Goal: Task Accomplishment & Management: Manage account settings

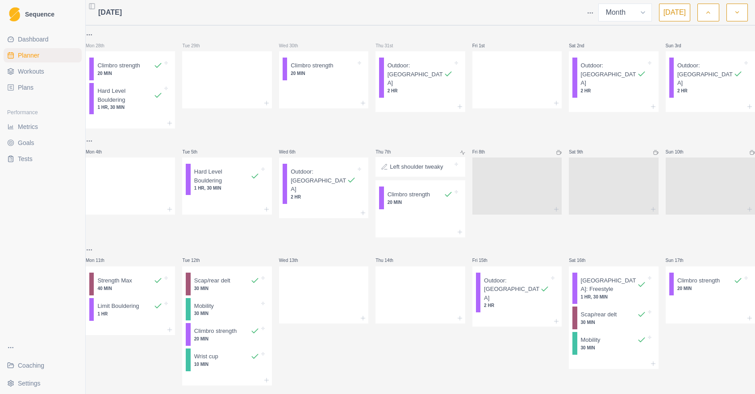
select select "month"
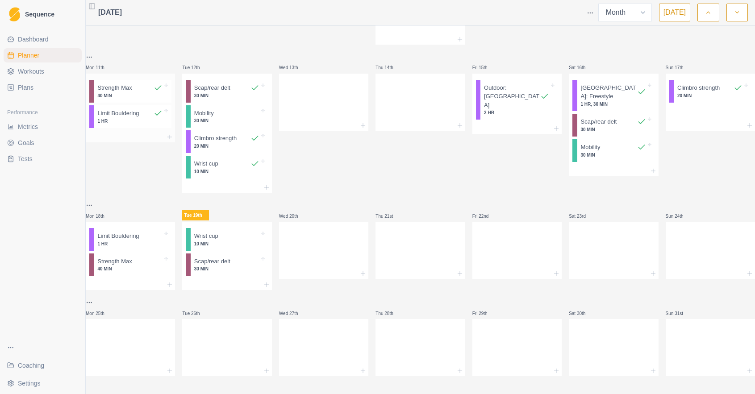
scroll to position [207, 0]
click at [227, 280] on div at bounding box center [226, 285] width 89 height 11
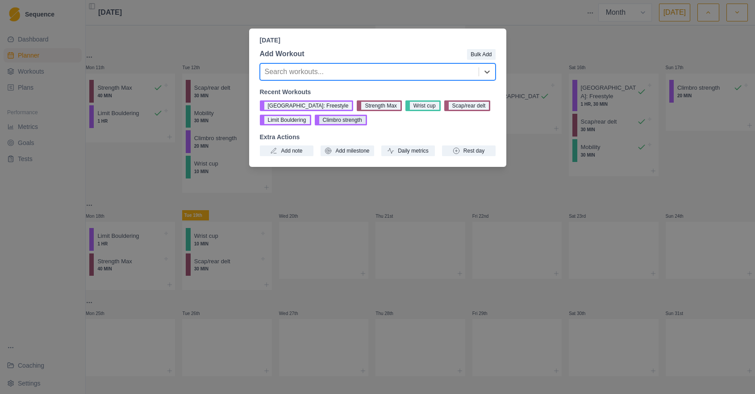
click at [346, 121] on button "Climbro strength" at bounding box center [341, 120] width 52 height 11
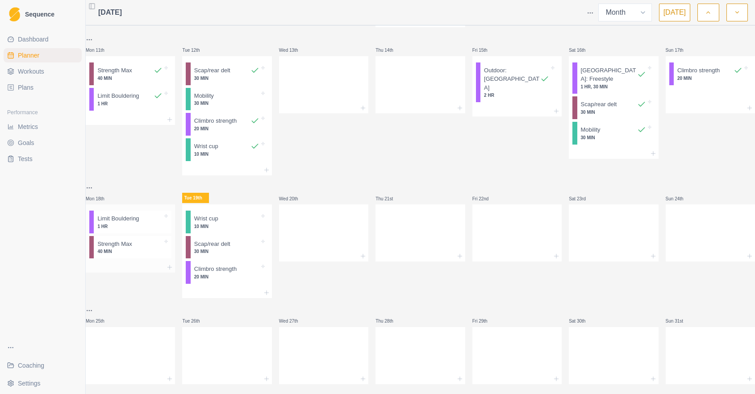
scroll to position [211, 0]
click at [146, 230] on p "1 HR" at bounding box center [129, 226] width 65 height 7
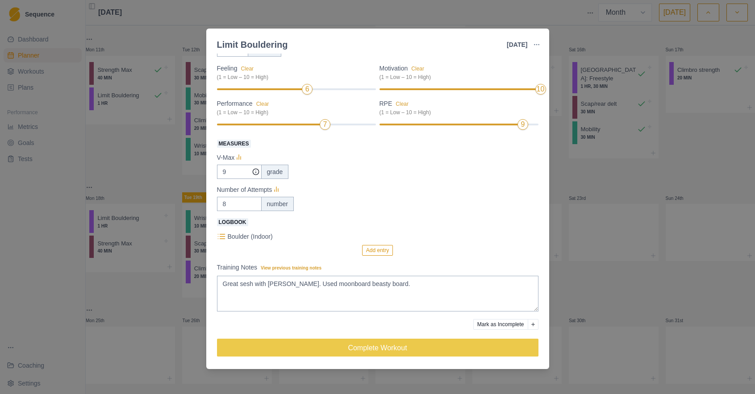
scroll to position [81, 0]
click at [379, 284] on textarea "Great sesh with Dom. Used moonboard beasty board." at bounding box center [378, 294] width 322 height 36
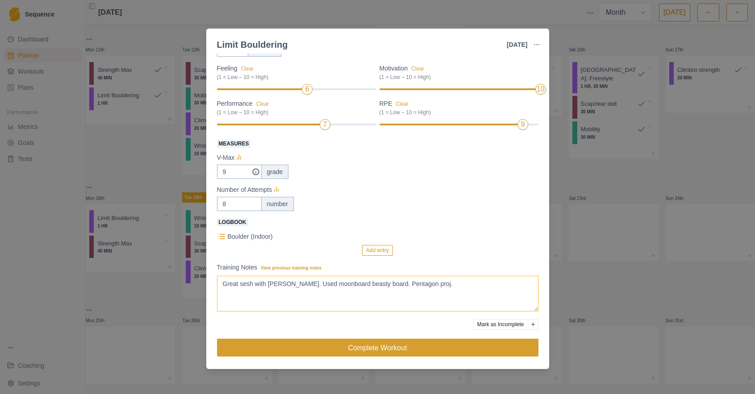
type textarea "Great sesh with Dom. Used moonboard beasty board. Pentagon proj."
drag, startPoint x: 437, startPoint y: 351, endPoint x: 425, endPoint y: 349, distance: 12.3
click at [437, 351] on button "Complete Workout" at bounding box center [378, 348] width 322 height 18
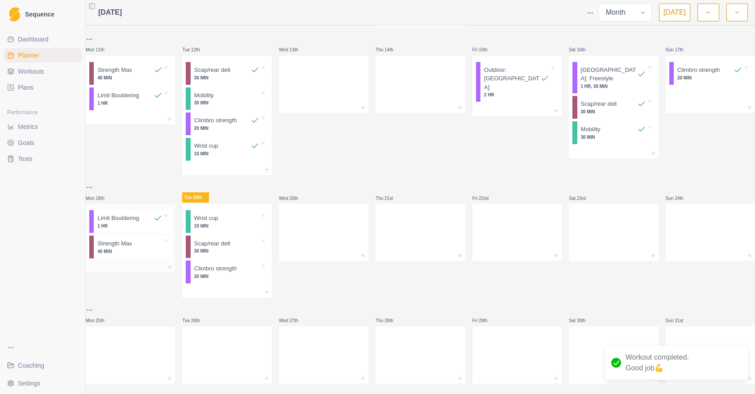
click at [140, 255] on p "40 MIN" at bounding box center [129, 251] width 65 height 7
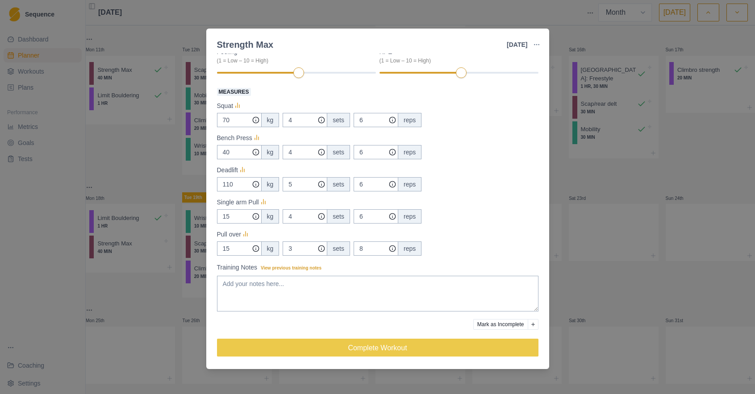
scroll to position [98, 0]
drag, startPoint x: 236, startPoint y: 184, endPoint x: 210, endPoint y: 182, distance: 25.5
click at [210, 182] on div "Conditioning Duration: 40 MIN Strength routine Squat. Deadlift. Bench. Single a…" at bounding box center [377, 212] width 343 height 316
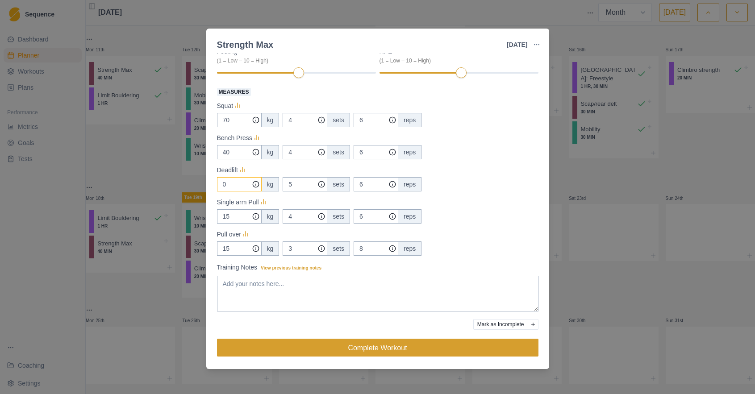
type input "0"
click at [385, 348] on button "Complete Workout" at bounding box center [378, 348] width 322 height 18
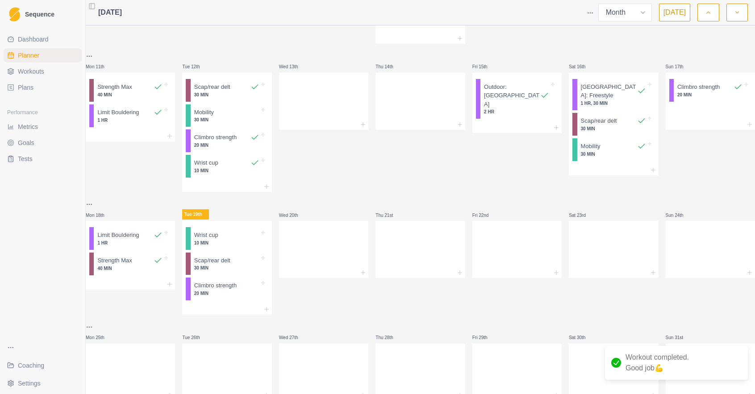
scroll to position [190, 0]
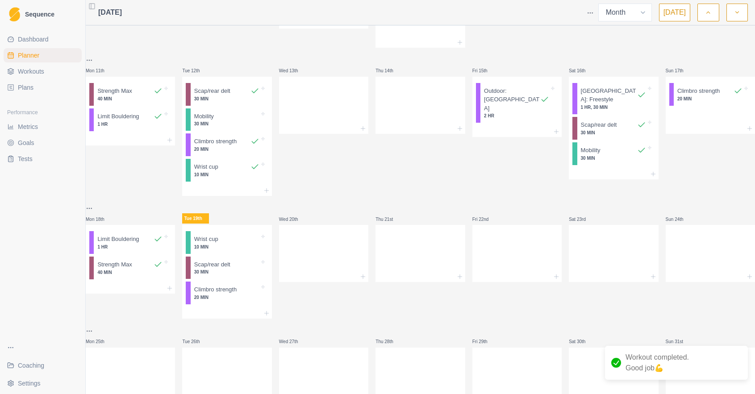
click at [36, 362] on span "Coaching" at bounding box center [31, 365] width 26 height 9
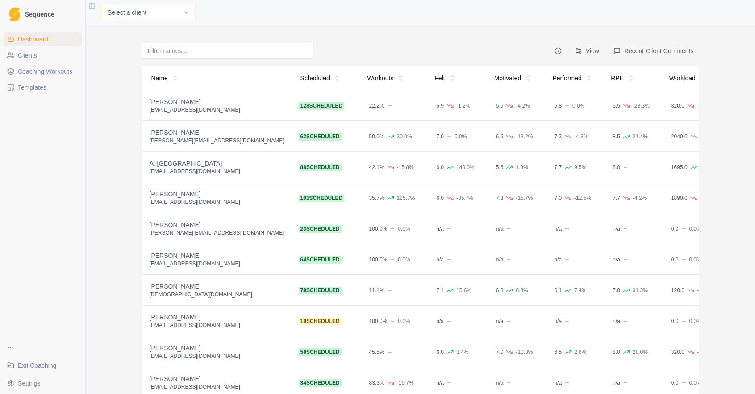
select select "00c9a6dc-199b-4ad3-961a-3e277e086adf"
click at [671, 48] on button "Recent Client Comments" at bounding box center [653, 51] width 91 height 16
click at [229, 16] on link "Planner" at bounding box center [241, 12] width 25 height 11
select select "month"
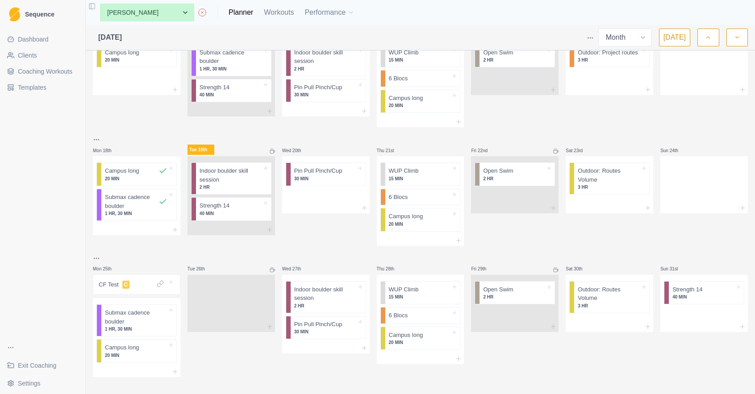
scroll to position [299, 0]
click at [314, 174] on p "30 MIN" at bounding box center [325, 177] width 63 height 7
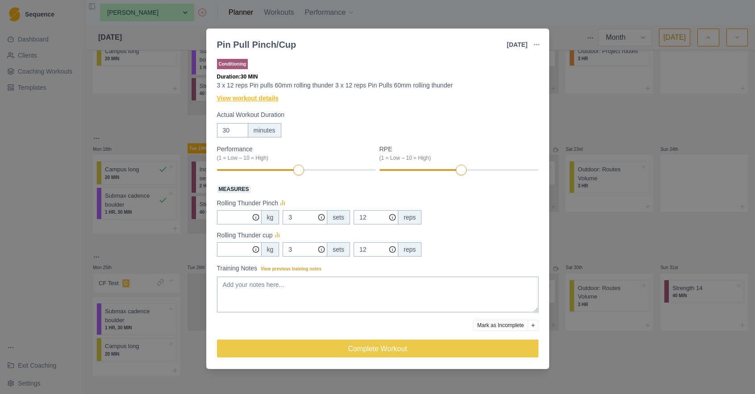
click at [273, 98] on link "View workout details" at bounding box center [248, 98] width 62 height 9
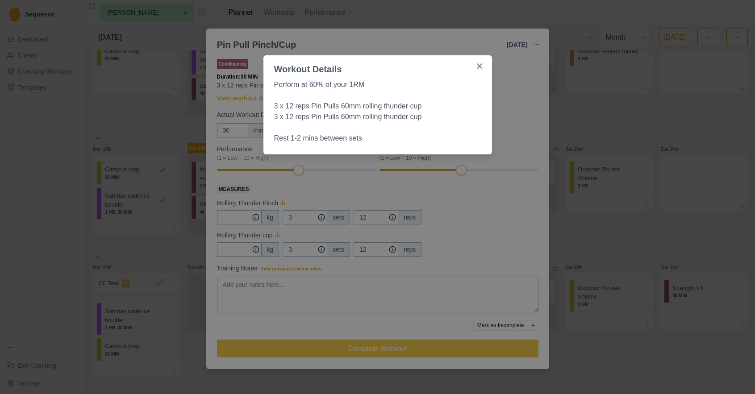
click at [488, 263] on div "Workout Details Perform at 60% of your 1RM 3 x 12 reps Pin Pulls 60mm rolling t…" at bounding box center [377, 197] width 755 height 394
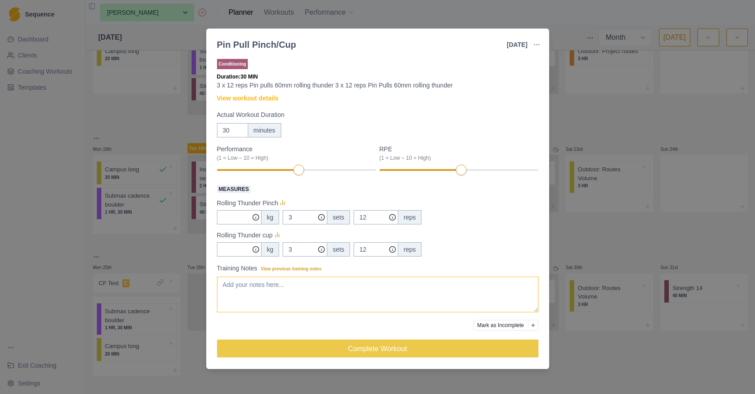
click at [297, 288] on textarea "Training Notes View previous training notes" at bounding box center [378, 295] width 322 height 36
click at [166, 250] on div "Pin Pull Pinch/Cup [DATE] Link To Goal View Workout Metrics Edit Original Worko…" at bounding box center [377, 197] width 755 height 394
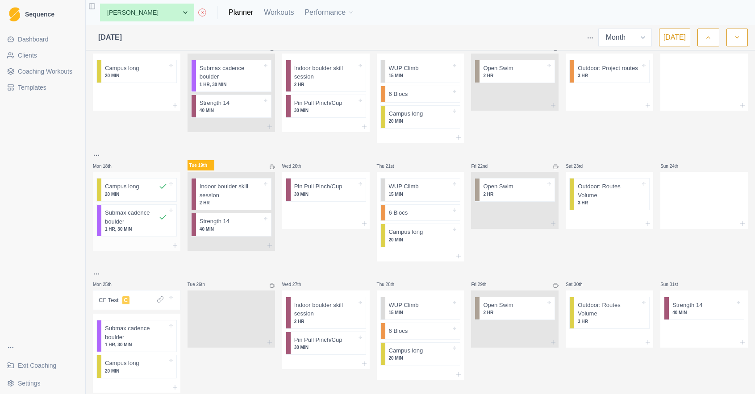
drag, startPoint x: 162, startPoint y: 239, endPoint x: 163, endPoint y: 234, distance: 4.5
click at [163, 234] on div "[GEOGRAPHIC_DATA] long 20 MIN Submax cadence boulder 1 HR, 30 MIN" at bounding box center [137, 206] width 88 height 112
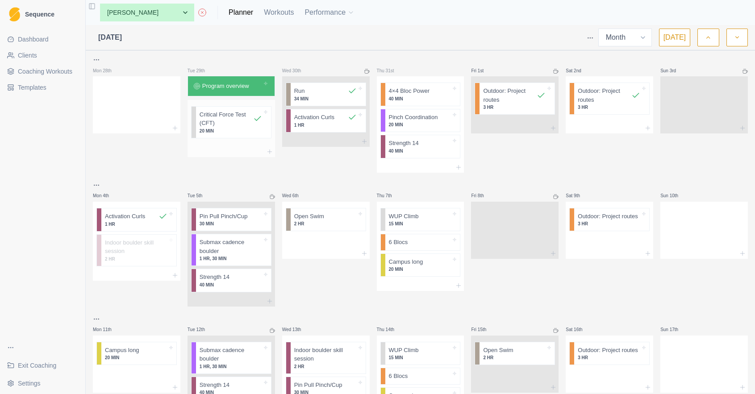
scroll to position [0, 0]
click at [241, 88] on p "Program overview" at bounding box center [225, 86] width 47 height 9
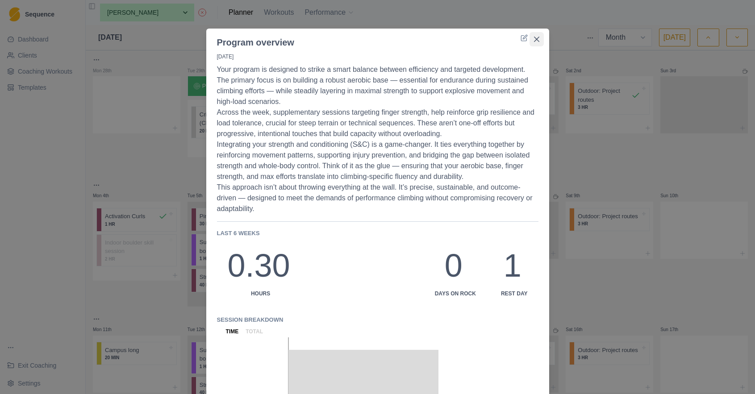
click at [541, 40] on button "Close" at bounding box center [537, 39] width 14 height 14
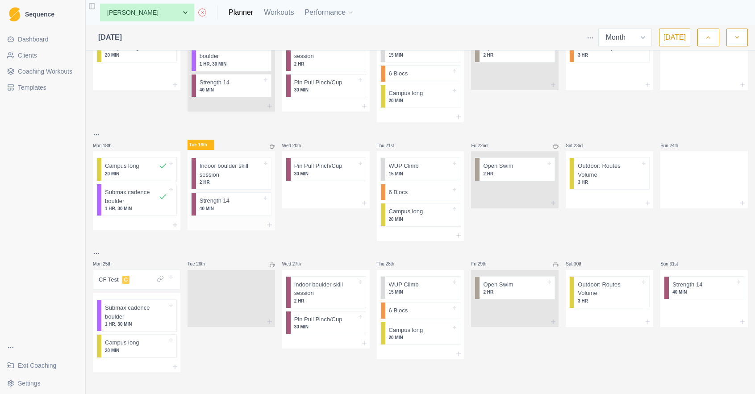
scroll to position [302, 0]
click at [224, 171] on p "Indoor boulder skill session" at bounding box center [231, 170] width 63 height 17
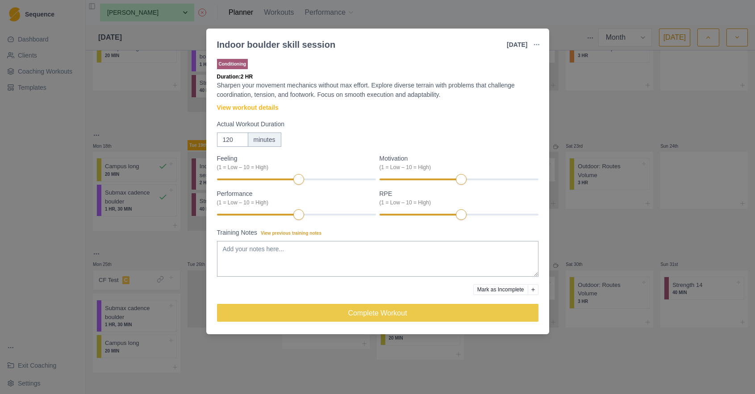
click at [619, 123] on div "Indoor boulder skill session [DATE] Link To Goal View Workout Metrics Edit Orig…" at bounding box center [377, 197] width 755 height 394
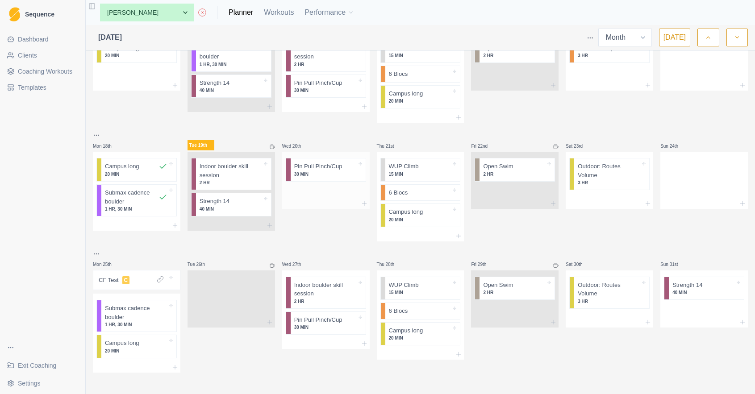
click at [321, 174] on p "30 MIN" at bounding box center [325, 174] width 63 height 7
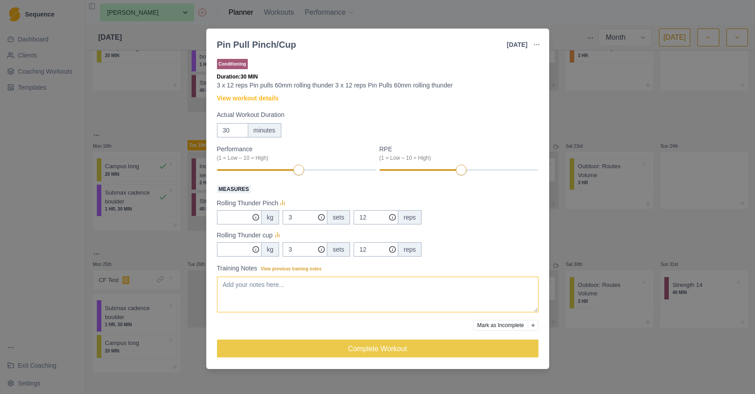
click at [272, 288] on textarea "Training Notes View previous training notes" at bounding box center [378, 295] width 322 height 36
click at [526, 22] on div "Pin Pull Pinch/Cup [DATE] Link To Goal View Workout Metrics Edit Original Worko…" at bounding box center [377, 197] width 755 height 394
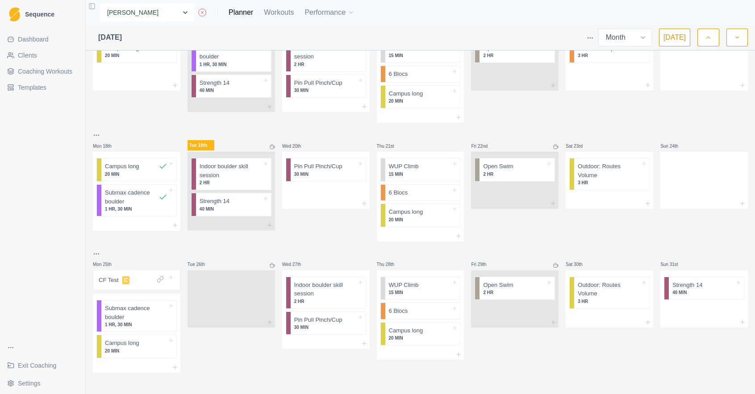
select select "3c625e43-ea5a-482d-aa25-e890e5e481d6"
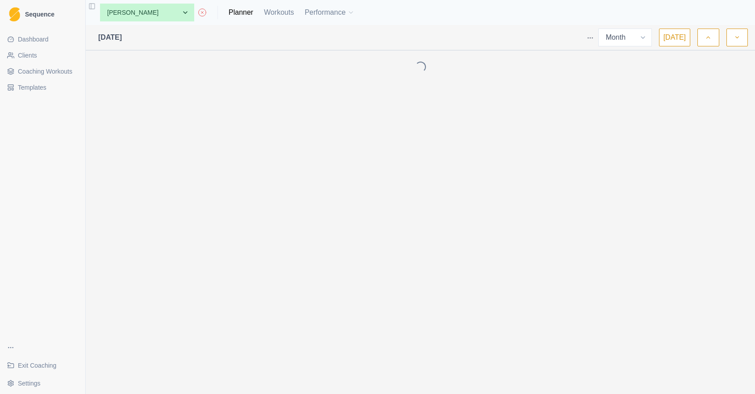
select select "month"
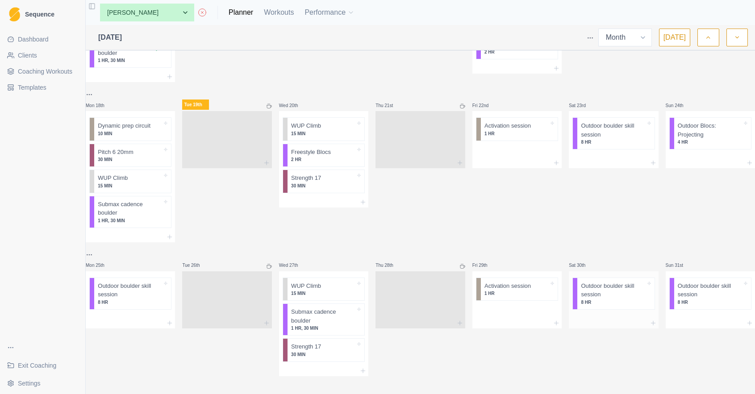
scroll to position [442, 0]
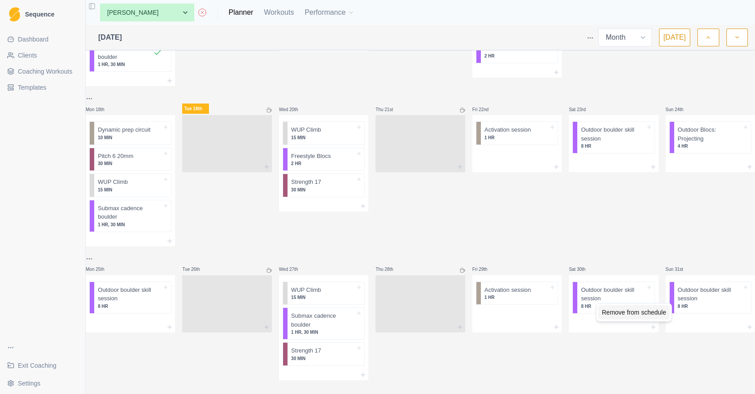
click at [607, 310] on div "Remove from schedule" at bounding box center [633, 313] width 71 height 14
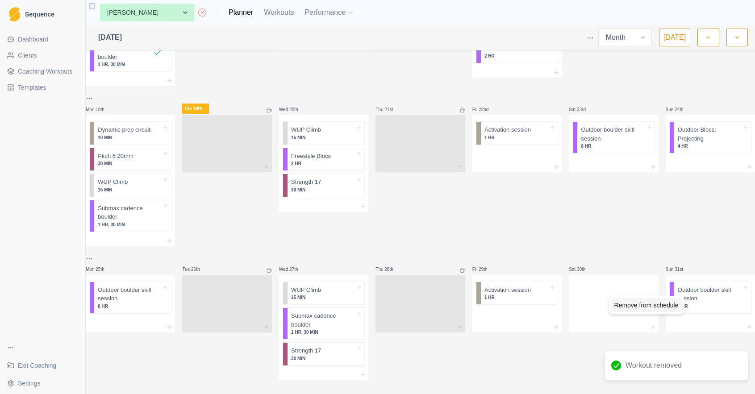
click at [658, 303] on div "Remove from schedule" at bounding box center [646, 305] width 71 height 14
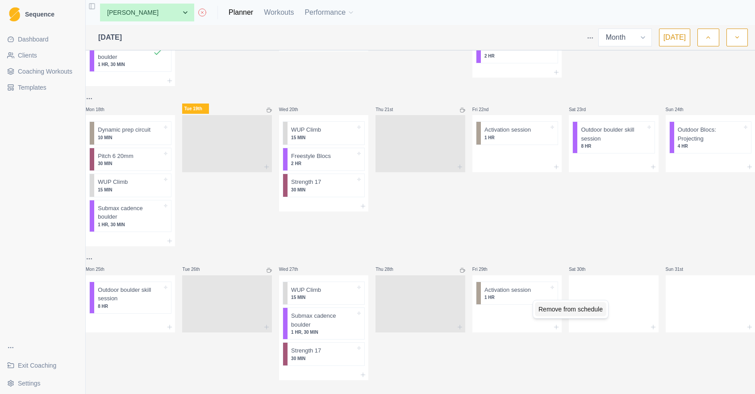
click at [543, 308] on div "Remove from schedule" at bounding box center [570, 309] width 71 height 14
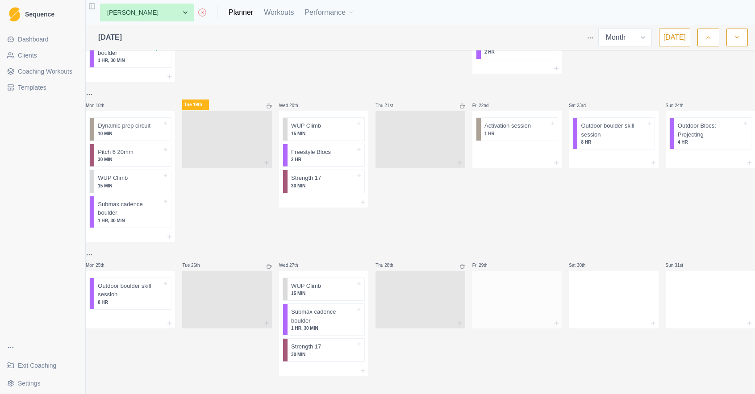
scroll to position [0, 0]
click at [733, 42] on button "button" at bounding box center [737, 38] width 21 height 18
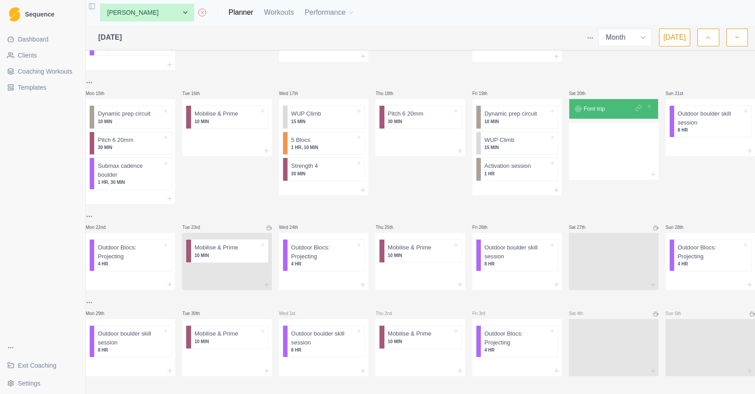
scroll to position [250, 0]
click at [712, 40] on button "button" at bounding box center [708, 38] width 21 height 18
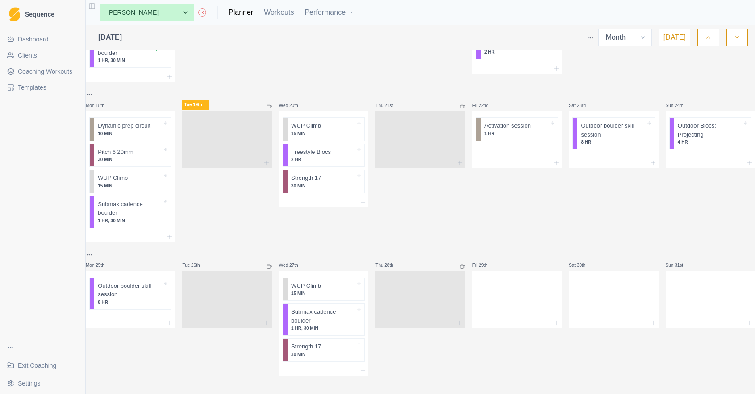
scroll to position [457, 0]
click at [737, 38] on icon "button" at bounding box center [737, 37] width 6 height 9
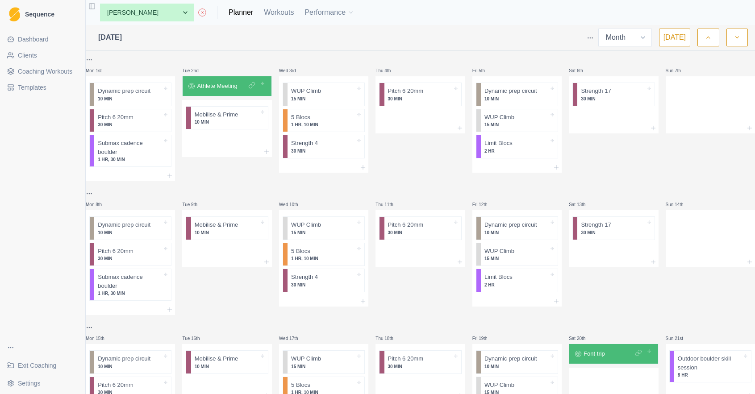
scroll to position [0, 0]
click at [712, 39] on button "button" at bounding box center [708, 38] width 21 height 18
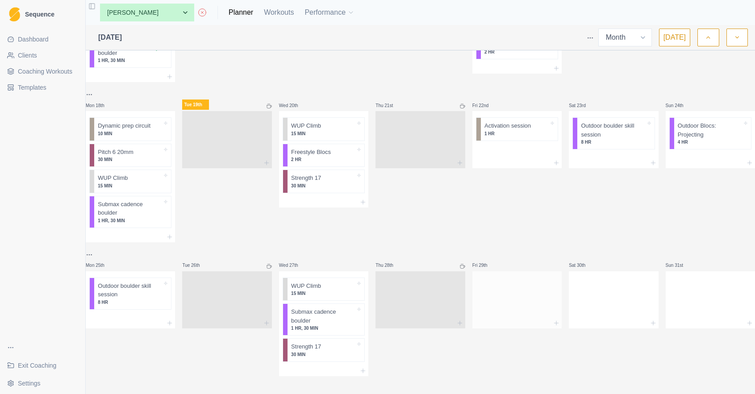
scroll to position [457, 0]
click at [505, 287] on div at bounding box center [517, 298] width 89 height 39
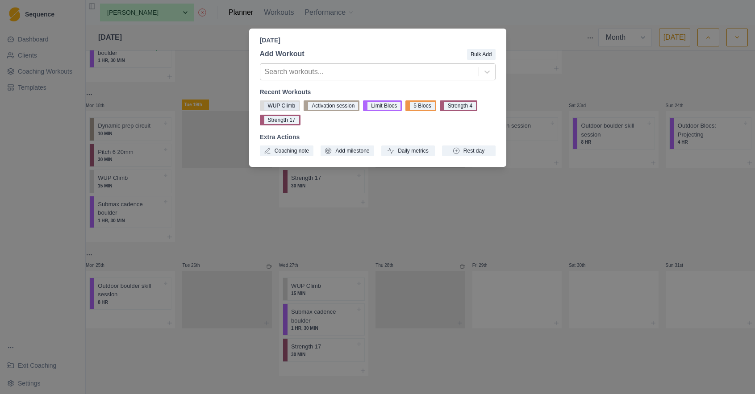
click at [291, 105] on button "WUP Climb" at bounding box center [280, 105] width 41 height 11
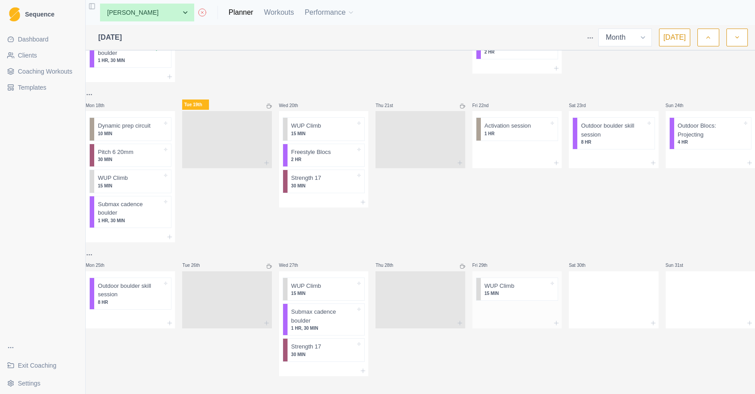
click at [523, 309] on div at bounding box center [517, 311] width 89 height 13
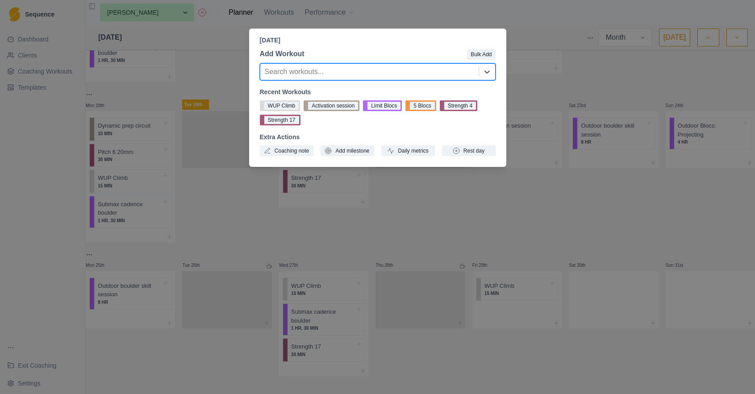
click at [535, 206] on div "Friday, August 29th, 2025 Add Workout Bulk Add Search workouts... Recent Workou…" at bounding box center [377, 197] width 755 height 394
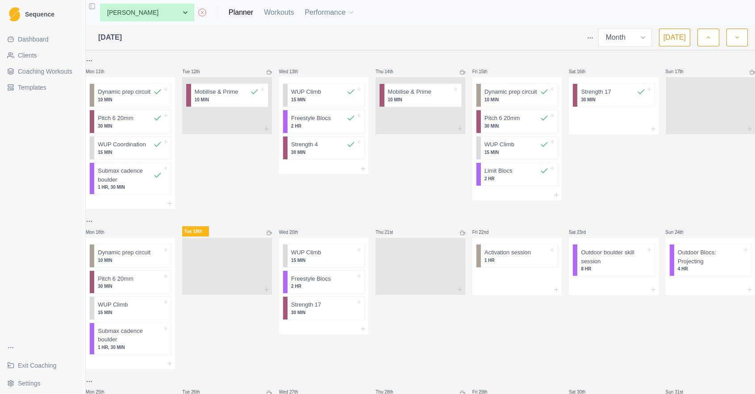
scroll to position [311, 0]
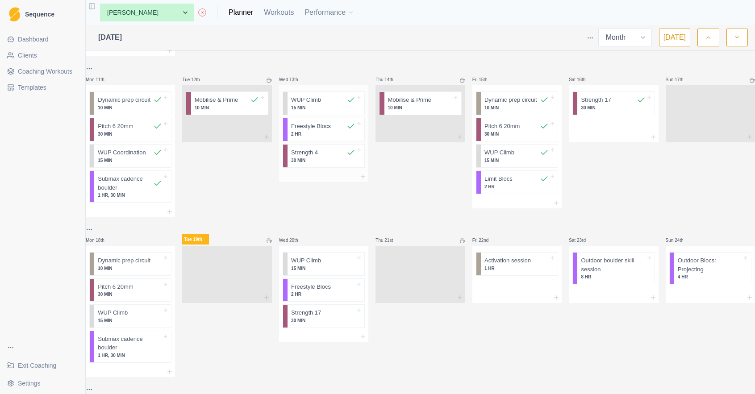
click at [322, 157] on p "30 MIN" at bounding box center [323, 160] width 64 height 7
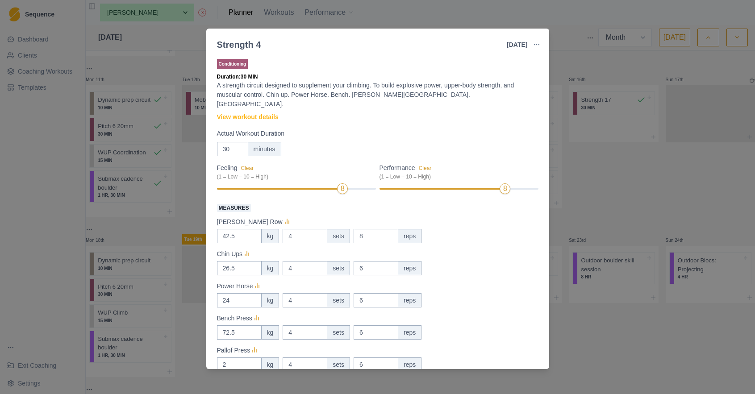
scroll to position [0, 0]
click at [573, 188] on div "Strength 4 13 Aug 2025 Link To Goal View Workout Metrics Edit Original Workout …" at bounding box center [377, 197] width 755 height 394
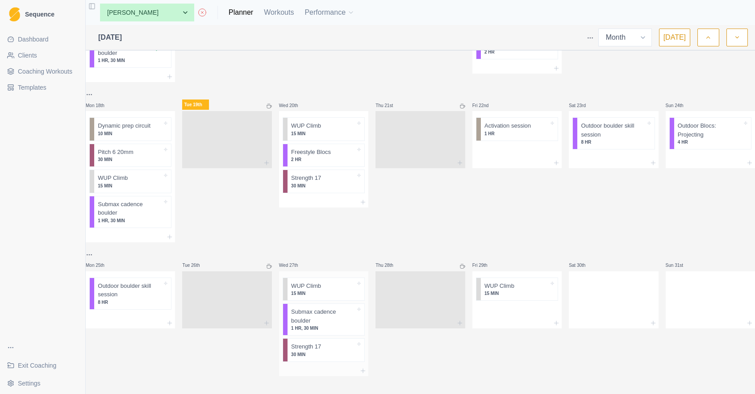
scroll to position [457, 0]
click at [505, 305] on div at bounding box center [517, 311] width 89 height 13
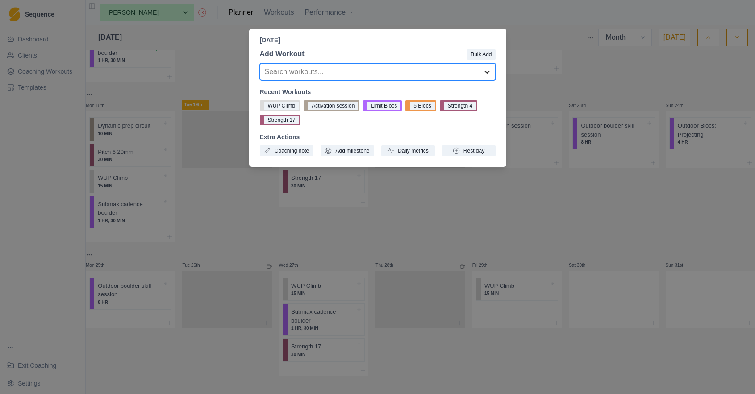
click at [486, 74] on icon at bounding box center [487, 71] width 9 height 9
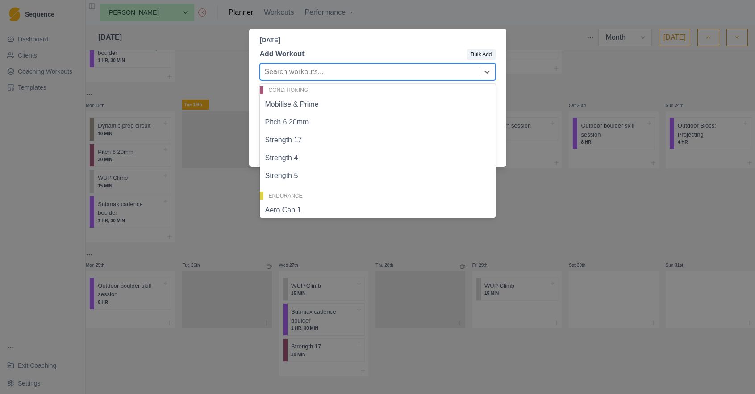
scroll to position [51, 0]
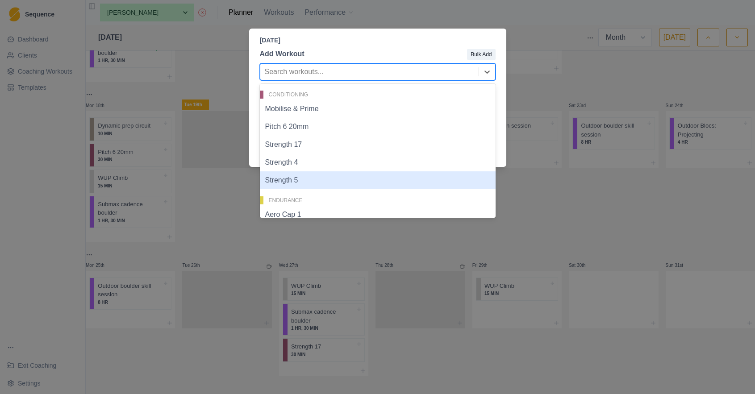
click at [402, 181] on div "Strength 5" at bounding box center [378, 181] width 236 height 18
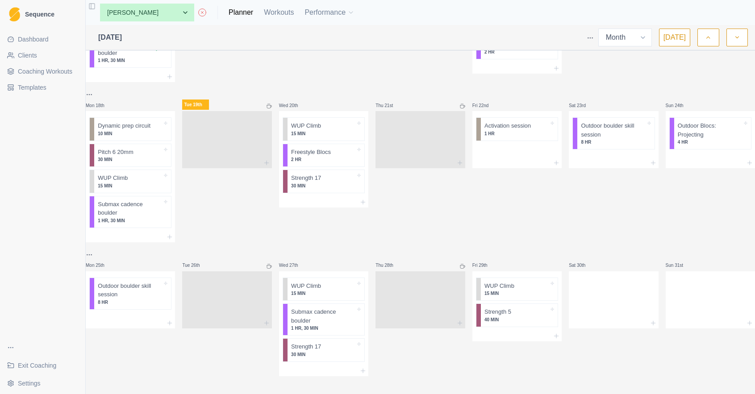
click at [503, 308] on p "Strength 5" at bounding box center [498, 312] width 27 height 9
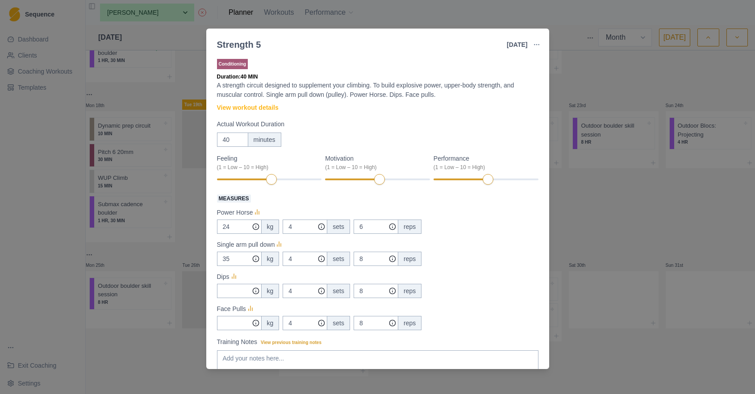
click at [580, 232] on div "Strength 5 29 Aug 2025 Link To Goal View Workout Metrics Edit Original Workout …" at bounding box center [377, 197] width 755 height 394
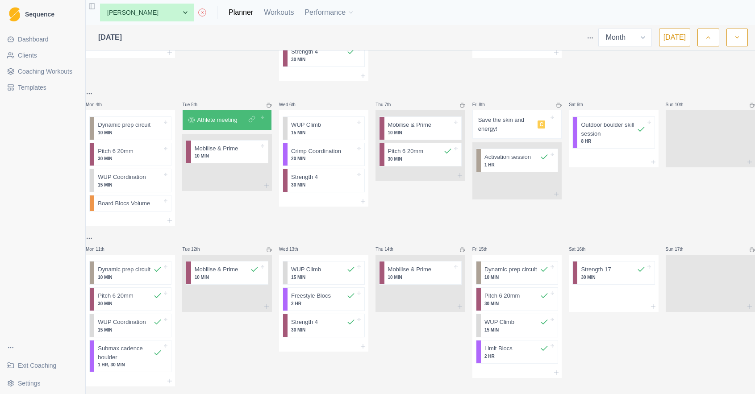
scroll to position [137, 0]
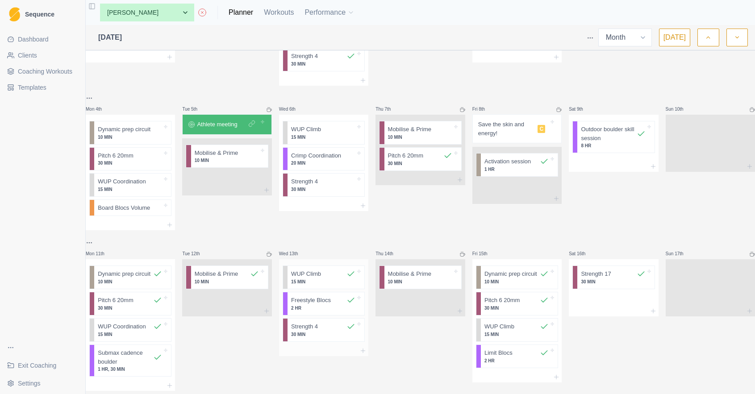
click at [334, 326] on div at bounding box center [332, 326] width 29 height 9
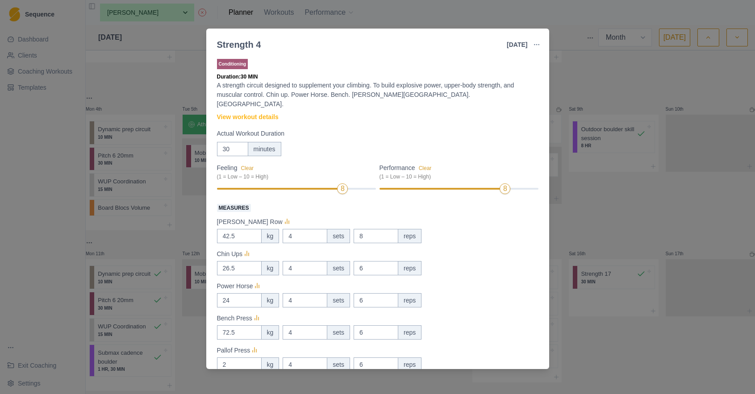
click at [584, 82] on div "Strength 4 13 Aug 2025 Link To Goal View Workout Metrics Edit Original Workout …" at bounding box center [377, 197] width 755 height 394
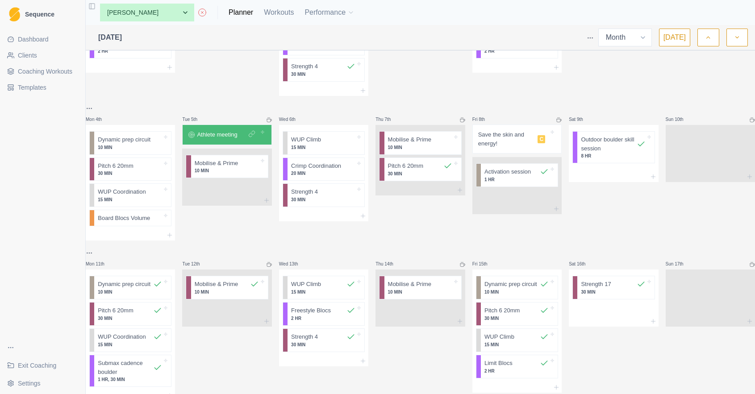
scroll to position [127, 0]
click at [605, 148] on p "Outdoor boulder skill session" at bounding box center [608, 143] width 55 height 17
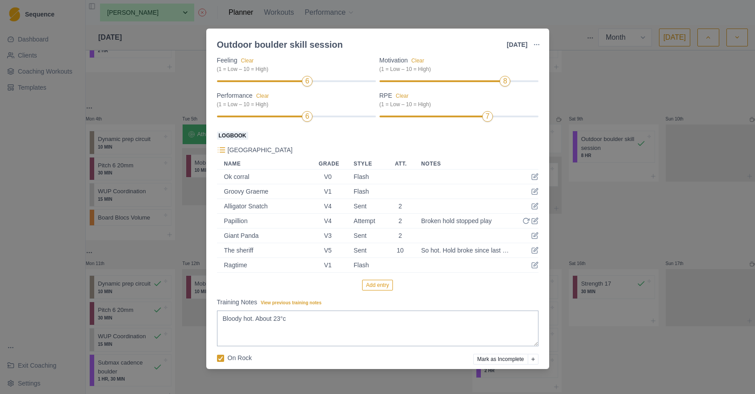
scroll to position [107, 0]
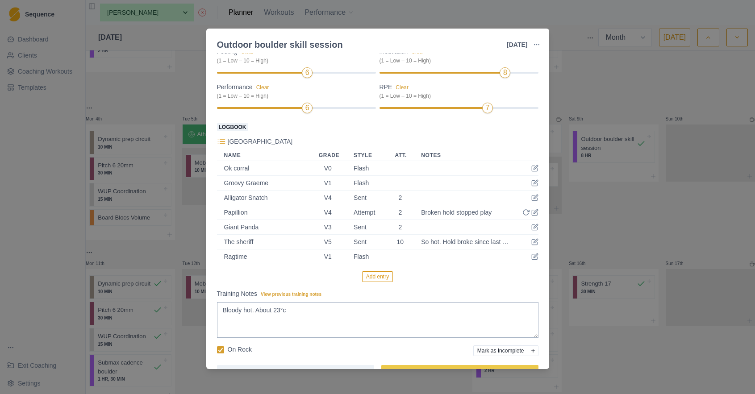
click at [588, 214] on div "Outdoor boulder skill session 9 Aug 2025 Link To Goal View Workout Metrics Edit…" at bounding box center [377, 197] width 755 height 394
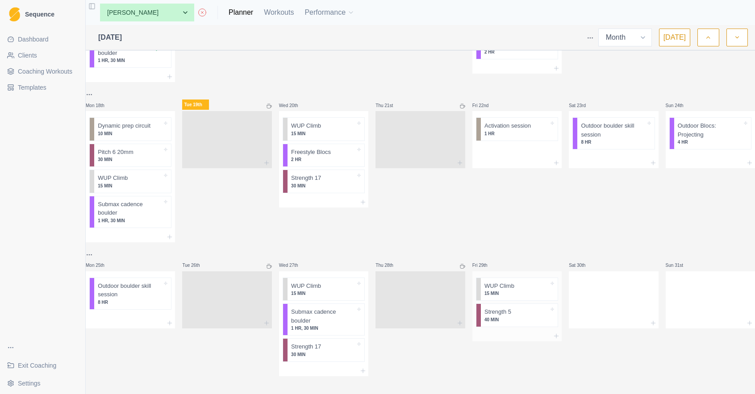
scroll to position [457, 0]
drag, startPoint x: 503, startPoint y: 306, endPoint x: 610, endPoint y: 296, distance: 107.2
click at [515, 305] on div at bounding box center [517, 311] width 89 height 13
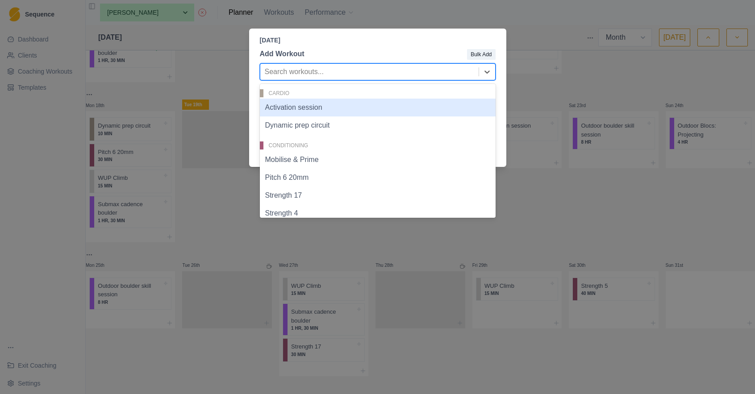
click at [407, 75] on div at bounding box center [369, 72] width 209 height 13
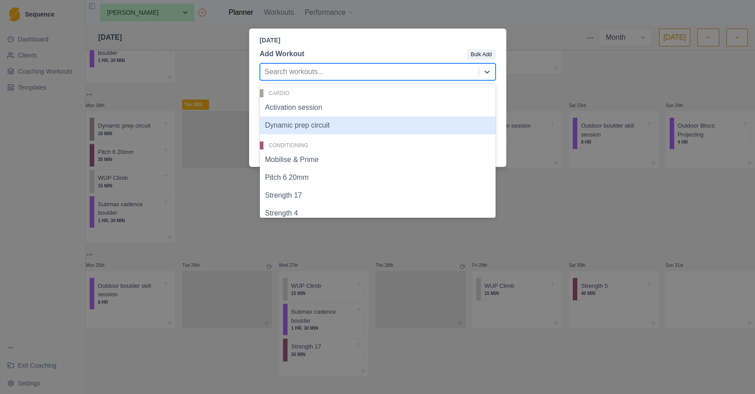
click at [372, 126] on div "Dynamic prep circuit" at bounding box center [378, 126] width 236 height 18
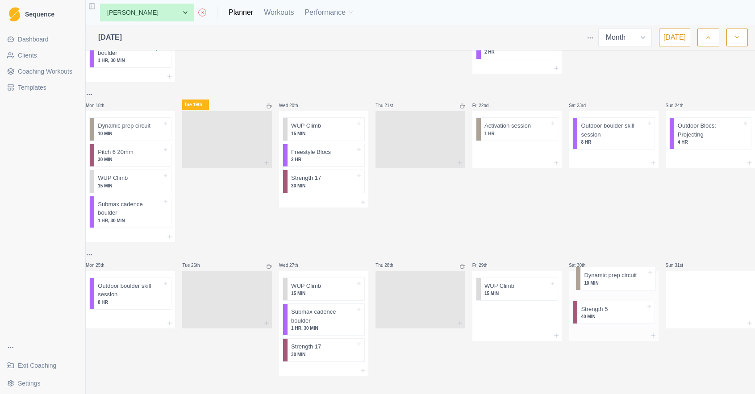
drag, startPoint x: 492, startPoint y: 310, endPoint x: 594, endPoint y: 280, distance: 107.3
click at [515, 318] on div at bounding box center [517, 323] width 89 height 11
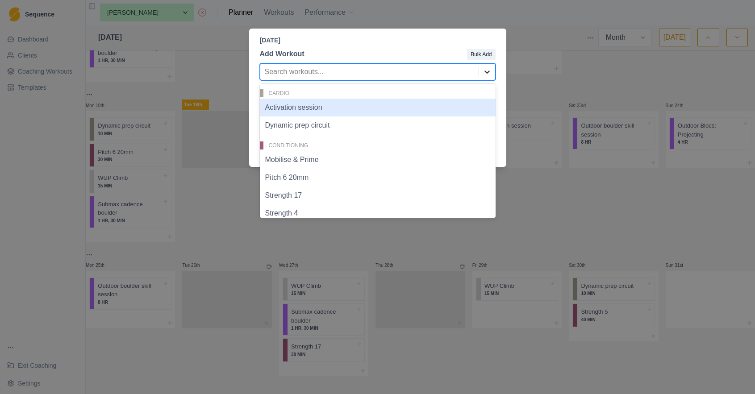
click at [487, 71] on icon at bounding box center [487, 71] width 9 height 9
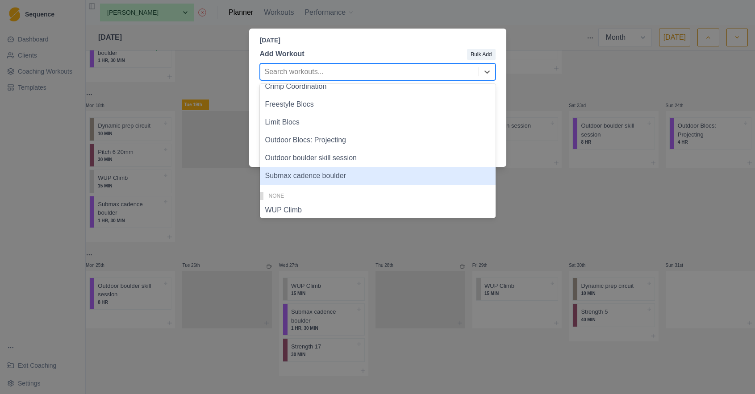
scroll to position [243, 0]
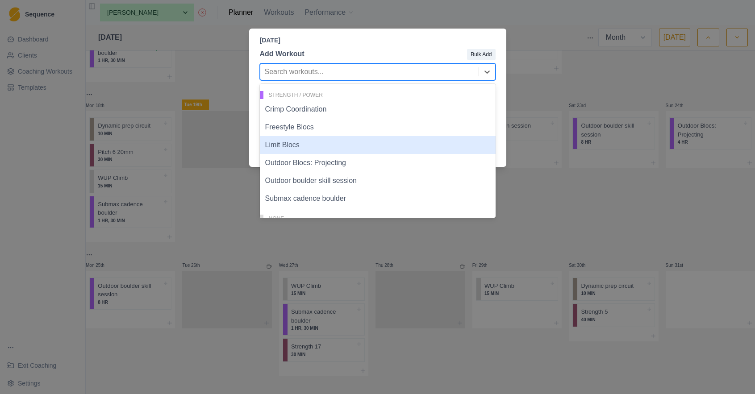
click at [369, 149] on div "Limit Blocs" at bounding box center [378, 145] width 236 height 18
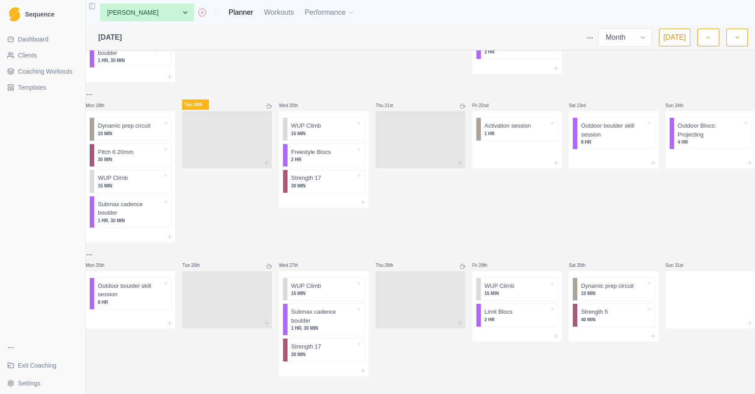
scroll to position [454, 0]
click at [504, 331] on div at bounding box center [517, 336] width 89 height 11
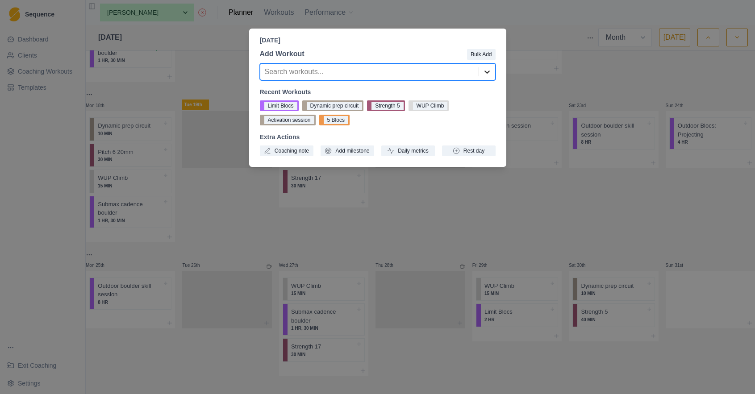
click at [481, 71] on div at bounding box center [487, 72] width 16 height 16
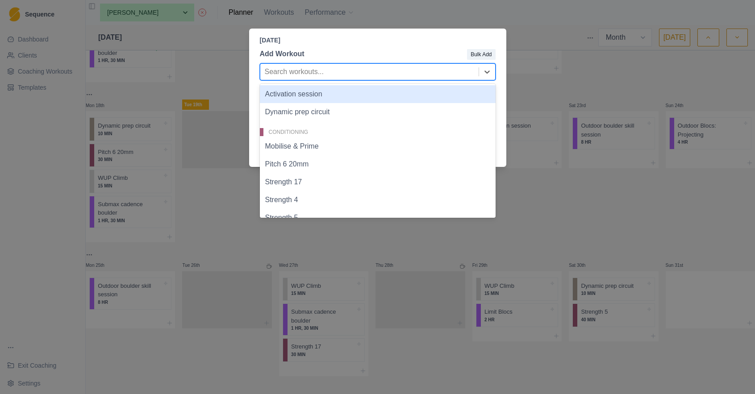
scroll to position [15, 0]
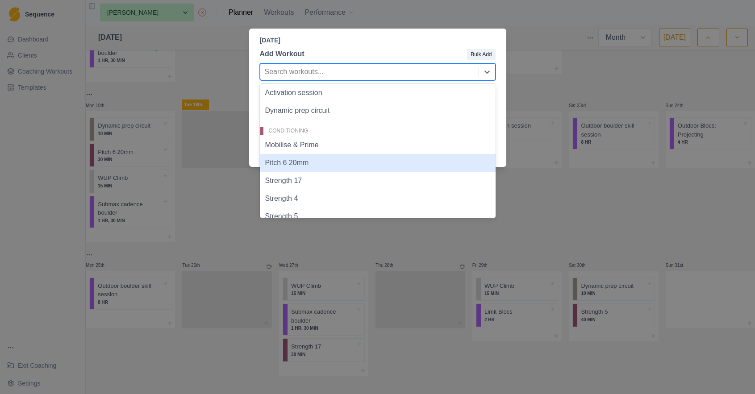
click at [371, 163] on div "Pitch 6 20mm" at bounding box center [378, 163] width 236 height 18
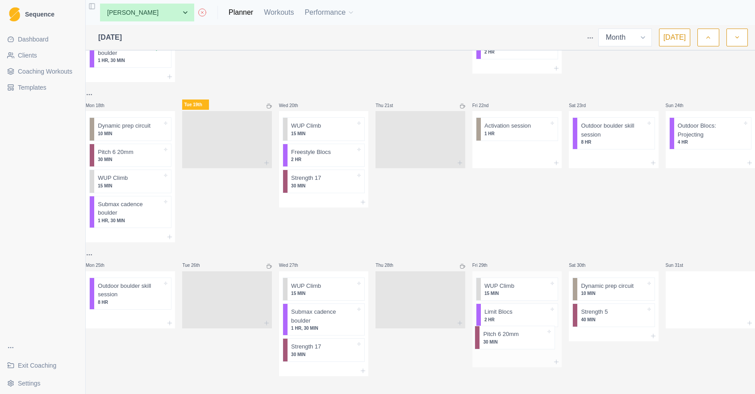
scroll to position [457, 0]
drag, startPoint x: 505, startPoint y: 337, endPoint x: 604, endPoint y: 304, distance: 105.1
click at [702, 285] on div at bounding box center [710, 298] width 89 height 39
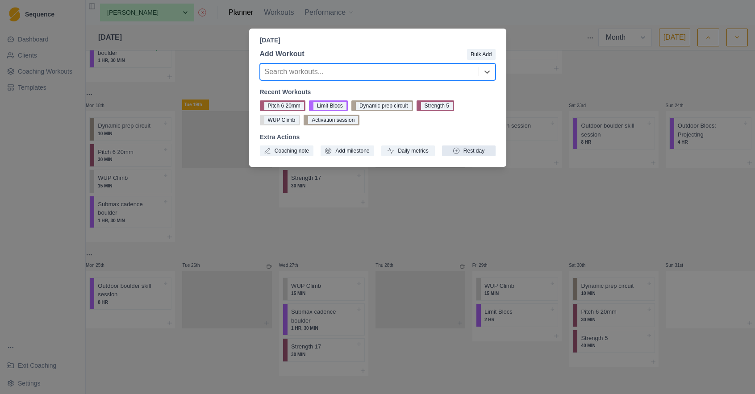
click at [479, 151] on button "Rest day" at bounding box center [469, 151] width 54 height 11
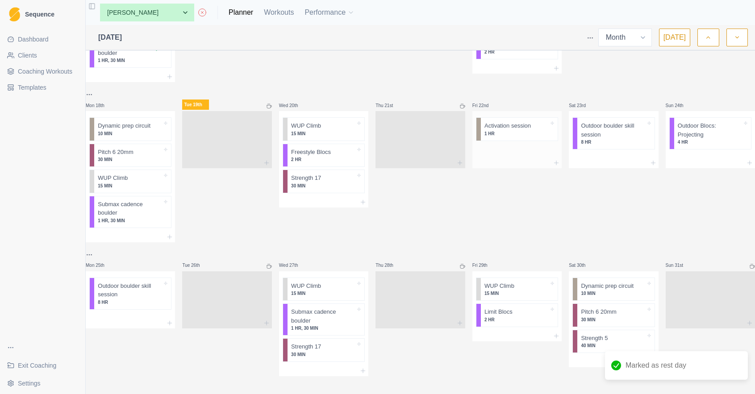
scroll to position [0, 0]
click at [445, 180] on div "Thu 21st" at bounding box center [420, 165] width 89 height 153
